Goal: Transaction & Acquisition: Purchase product/service

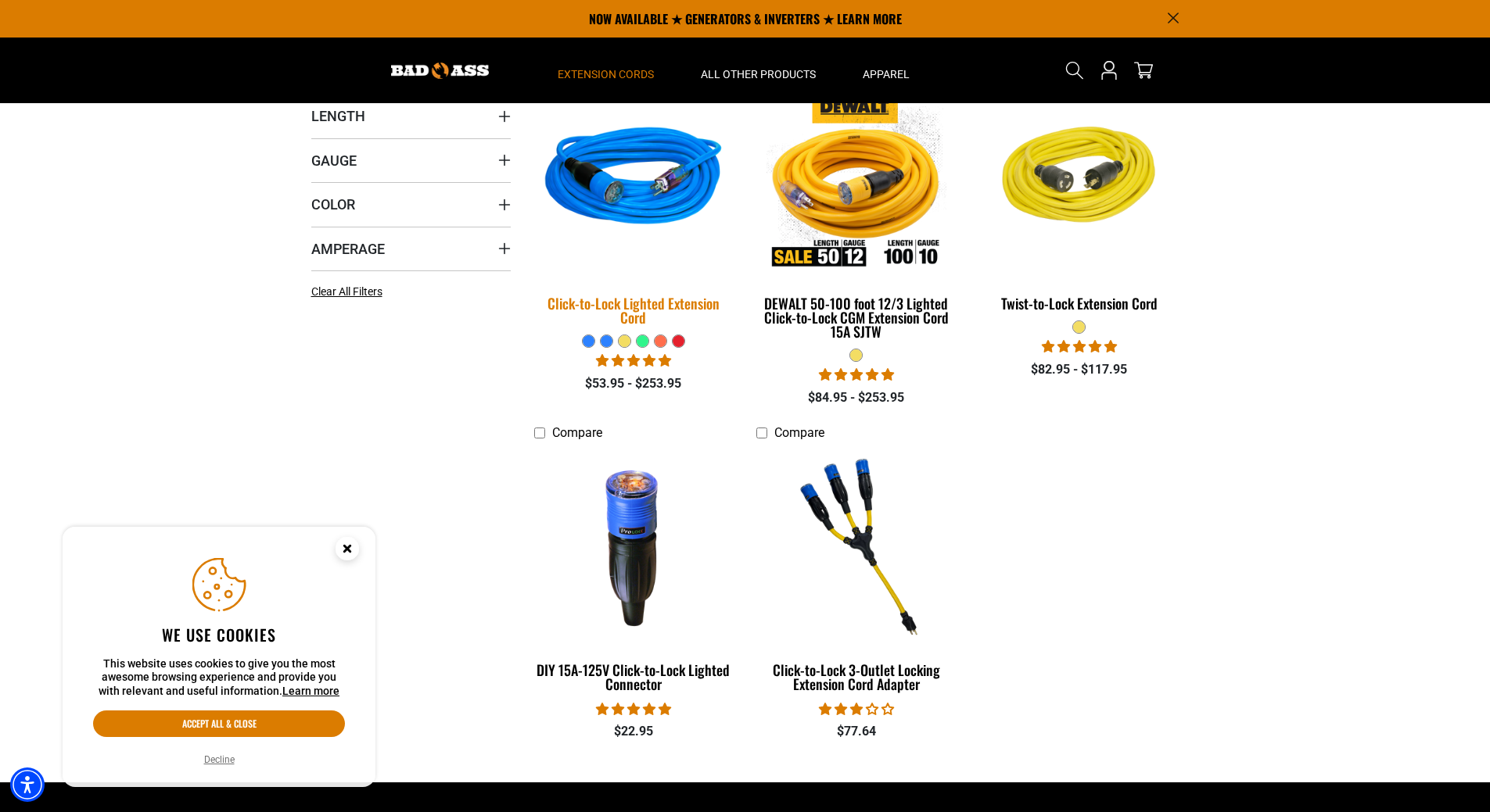
scroll to position [391, 0]
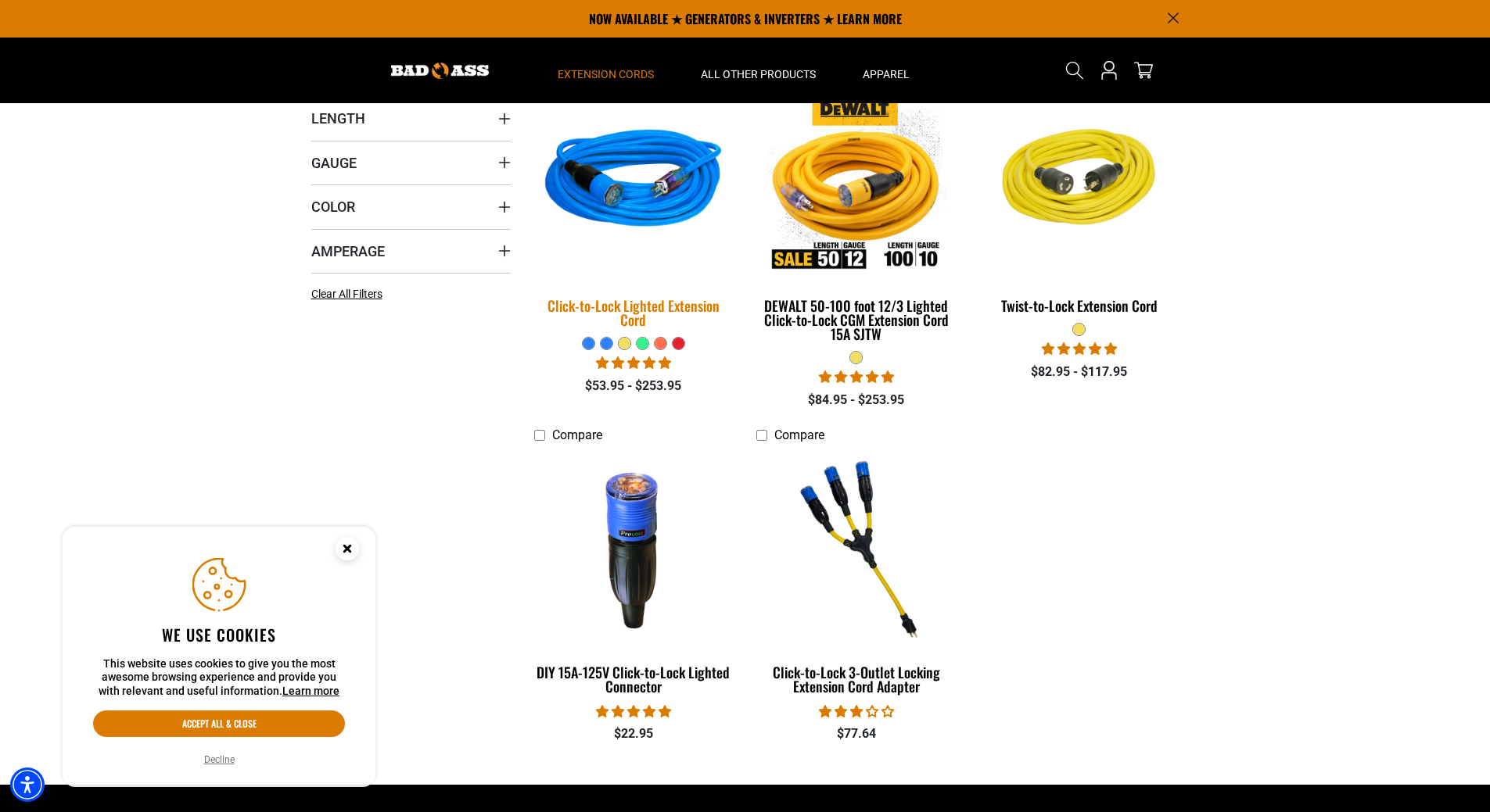
click at [644, 183] on img at bounding box center [633, 182] width 219 height 200
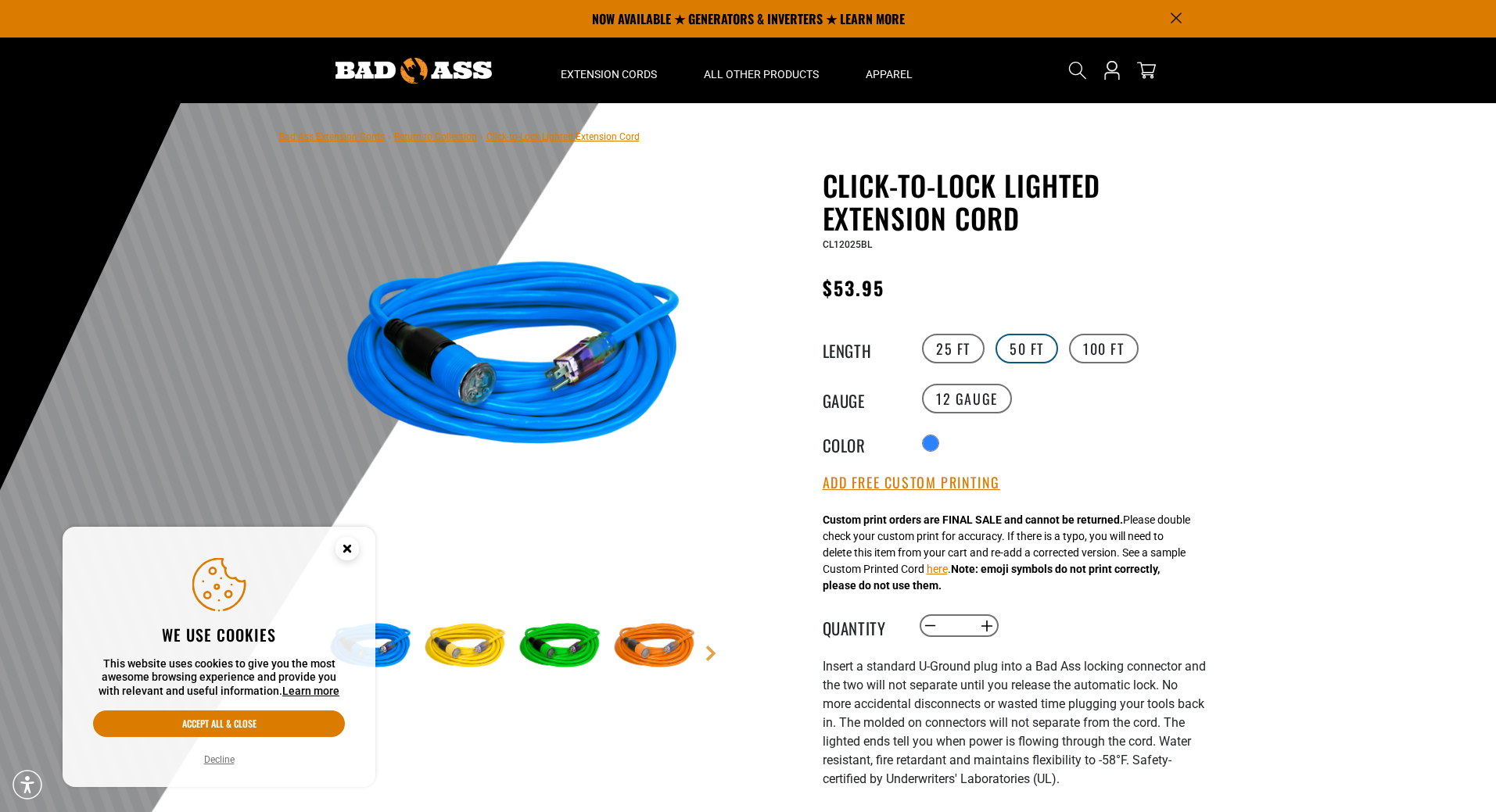
click at [1016, 343] on label "50 FT" at bounding box center [1027, 349] width 62 height 29
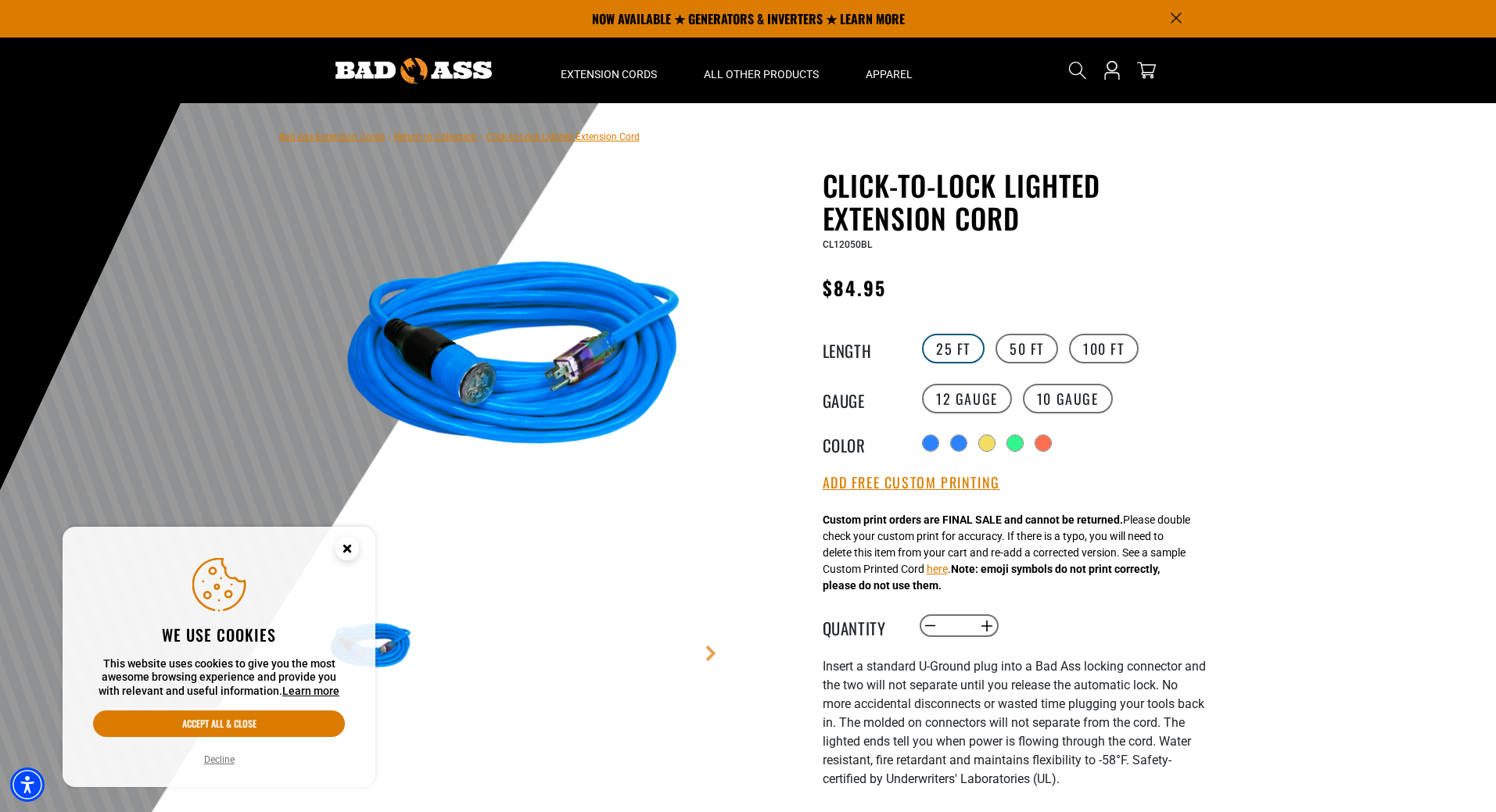
click at [959, 348] on label "25 FT" at bounding box center [953, 349] width 62 height 29
